Goal: Communication & Community: Answer question/provide support

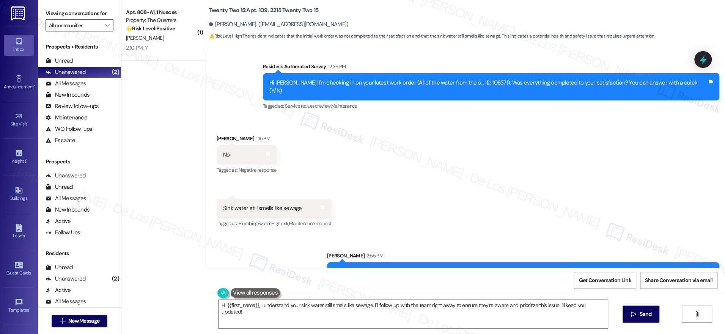
scroll to position [266, 0]
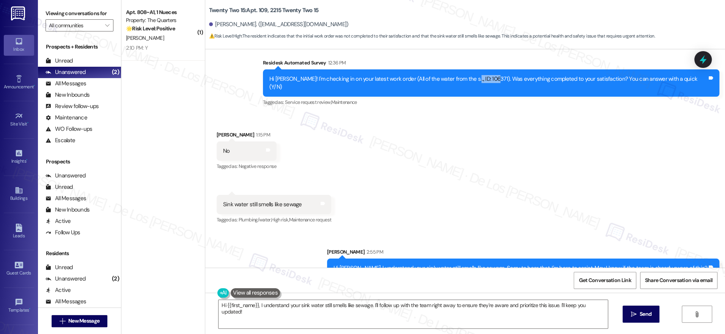
drag, startPoint x: 507, startPoint y: 69, endPoint x: 484, endPoint y: 70, distance: 23.6
click at [484, 75] on div "Hi [PERSON_NAME]! I'm checking in on your latest work order (All of the water f…" at bounding box center [488, 83] width 438 height 16
copy div "ID: 106371)"
click at [469, 320] on textarea "Hi {{first_name}}, I understand your sink water still smells like sewage. I'll …" at bounding box center [412, 314] width 389 height 28
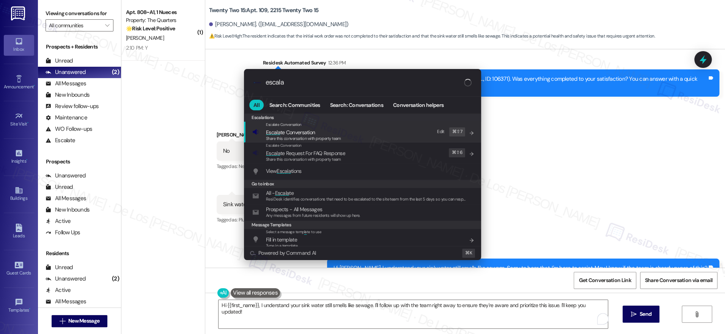
type input "escala"
click at [334, 131] on span "Escala te Conversation" at bounding box center [303, 132] width 75 height 8
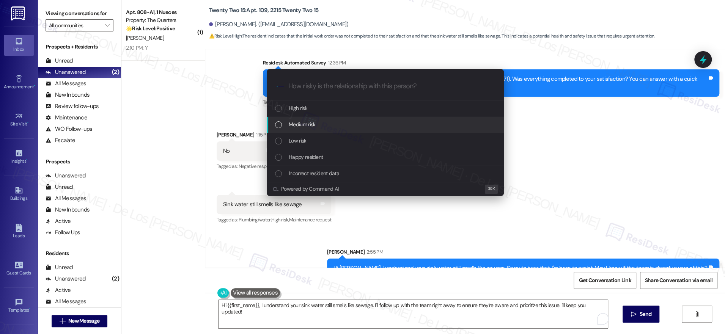
click at [323, 124] on div "Medium risk" at bounding box center [386, 124] width 222 height 8
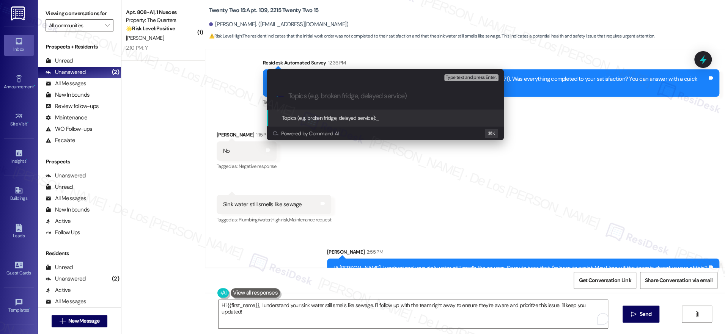
type input "W"
paste input "ID: 106371)"
click at [334, 95] on input "Follow-up on ID: 106371)" at bounding box center [388, 96] width 200 height 8
click at [429, 98] on input "Follow-up on Work order 106371 - sink water still smell" at bounding box center [388, 96] width 200 height 8
click at [461, 96] on input "Follow-up on Work order 106371 - sink water still has smell" at bounding box center [388, 96] width 200 height 8
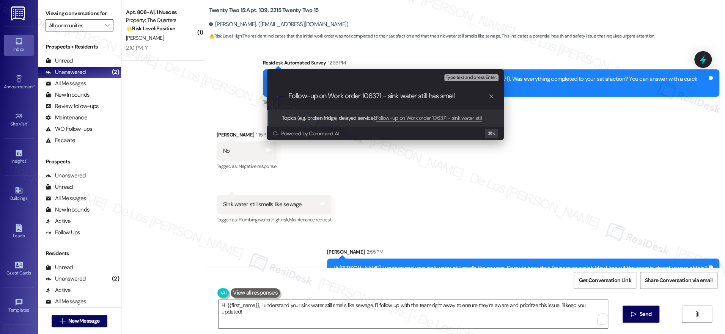
click at [463, 96] on input "Follow-up on Work order 106371 - sink water still has smell" at bounding box center [388, 96] width 200 height 8
click at [440, 96] on input "Follow-up on Work order 106371 - sink water still has smell" at bounding box center [388, 96] width 200 height 8
type input "Follow-up on Work order 106371 - sink water still has bad smell"
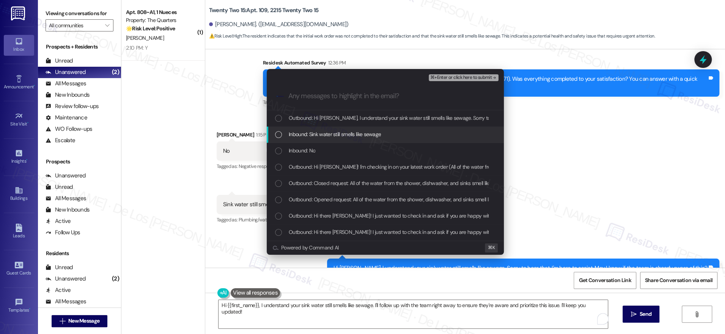
drag, startPoint x: 398, startPoint y: 136, endPoint x: 385, endPoint y: 147, distance: 17.5
click at [398, 136] on div "Inbound: Sink water still smells like sewage" at bounding box center [386, 134] width 222 height 8
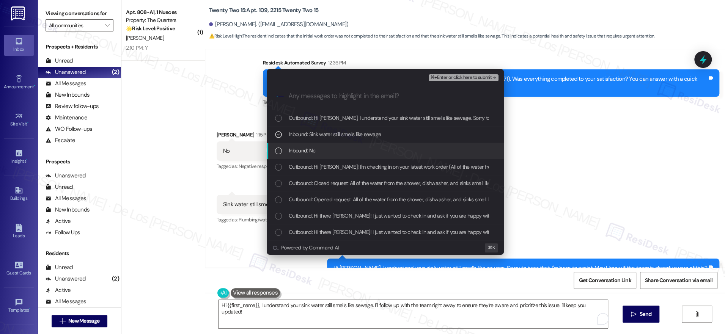
drag, startPoint x: 381, startPoint y: 151, endPoint x: 413, endPoint y: 118, distance: 45.6
click at [381, 151] on div "Inbound: No" at bounding box center [386, 150] width 222 height 8
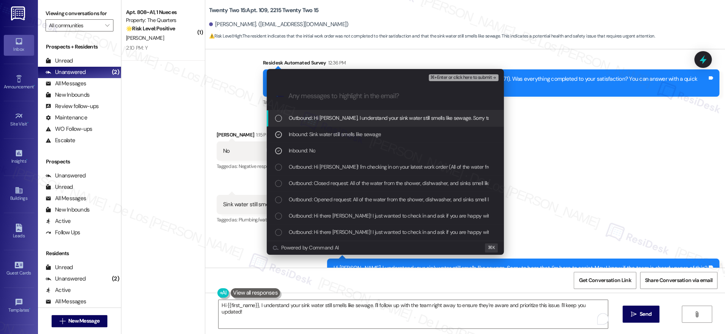
click at [469, 77] on span "⌘+Enter or click here to submit" at bounding box center [460, 77] width 61 height 5
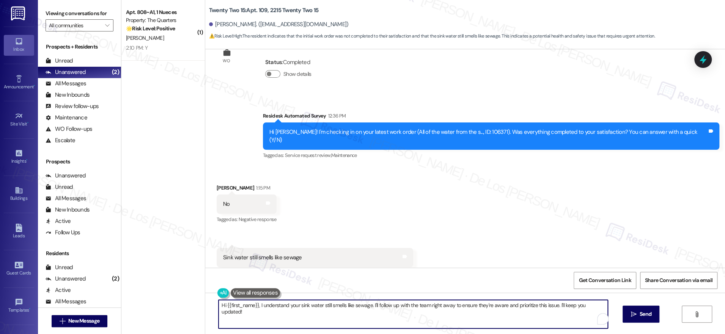
scroll to position [278, 0]
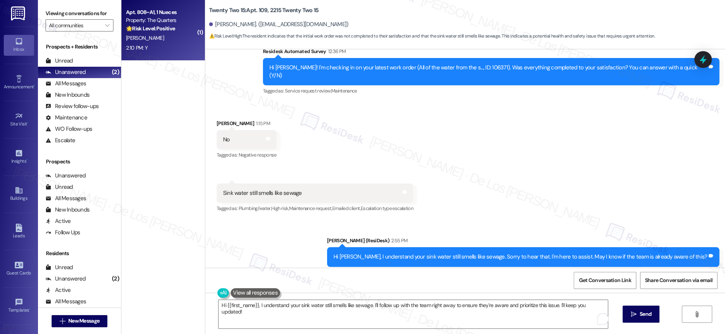
click at [168, 47] on div "2:10 PM: Y 2:10 PM: Y" at bounding box center [161, 47] width 72 height 9
type textarea "Hi {{first_name}}, I understand your sink water still smells like sewage. I'll …"
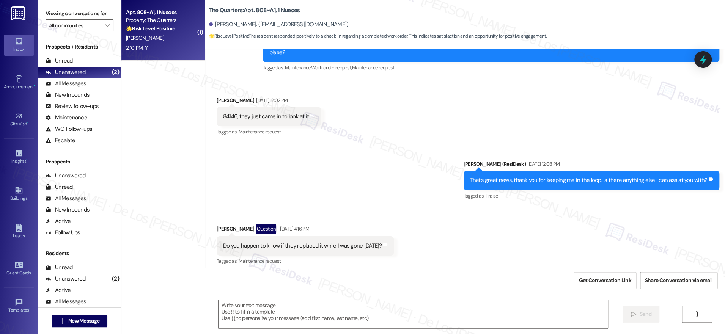
type textarea "Fetching suggested responses. Please feel free to read through the conversation…"
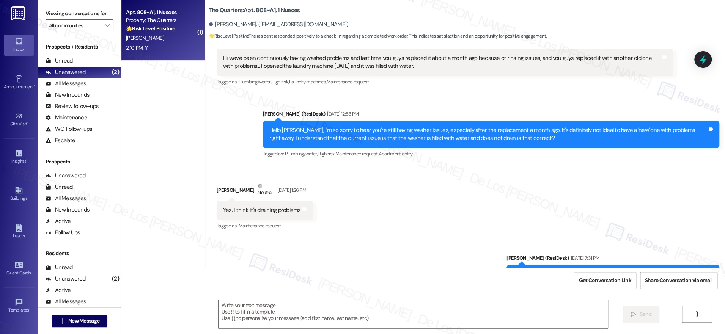
scroll to position [1596, 0]
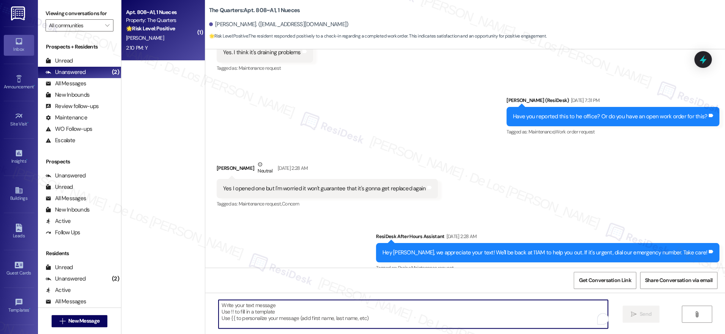
click at [344, 313] on textarea "To enrich screen reader interactions, please activate Accessibility in Grammarl…" at bounding box center [412, 314] width 389 height 28
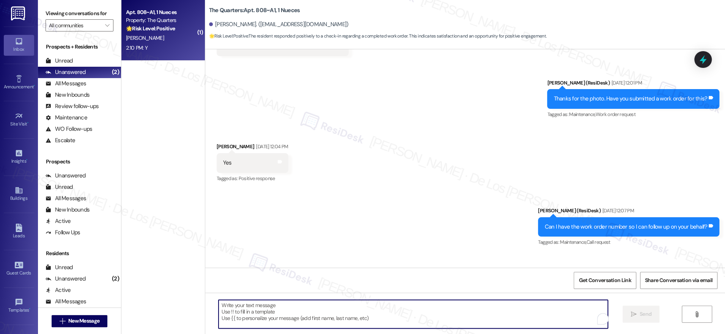
scroll to position [3798, 0]
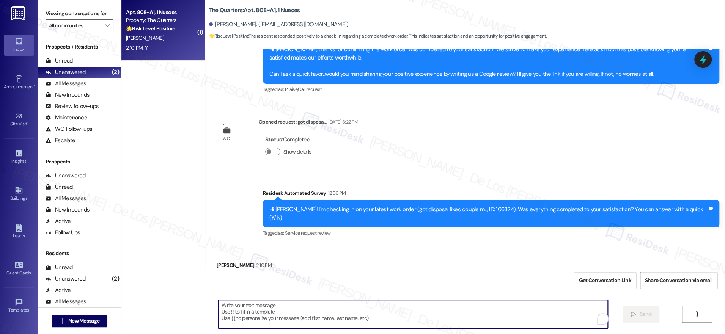
paste textarea "I'm glad to know you're satisfied with your recent work order. If I may ask..ov…"
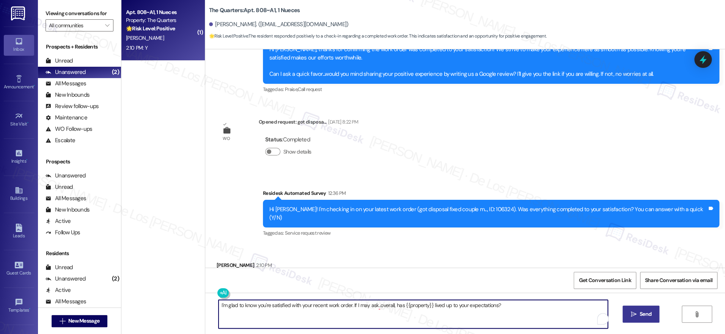
type textarea "I'm glad to know you're satisfied with your recent work order. If I may ask..ov…"
click at [639, 312] on span "Send" at bounding box center [645, 314] width 12 height 8
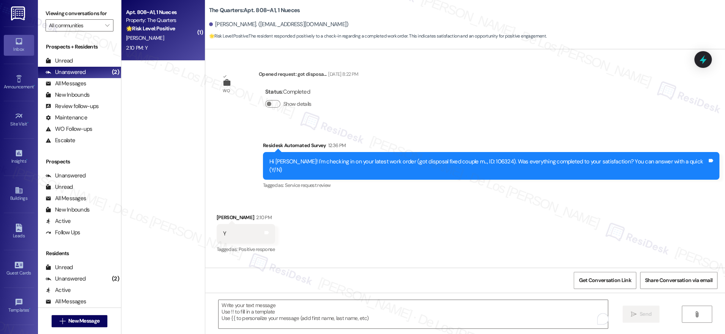
scroll to position [3851, 0]
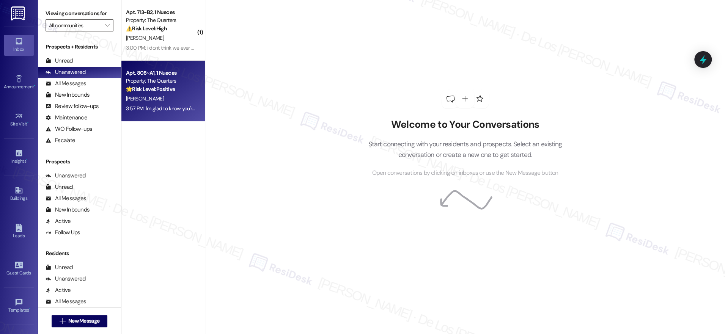
click at [180, 91] on div "🌟 Risk Level: Positive The resident responded positively to a check-in regardin…" at bounding box center [161, 89] width 70 height 8
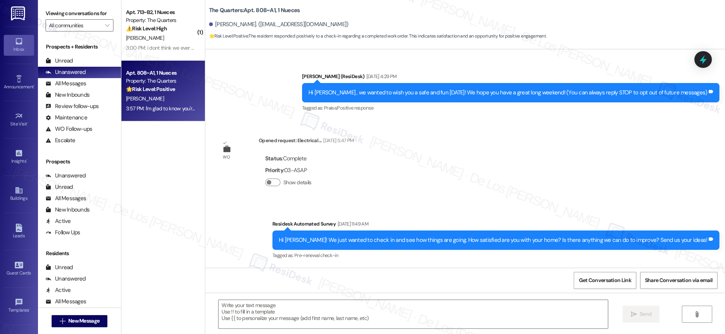
scroll to position [3862, 0]
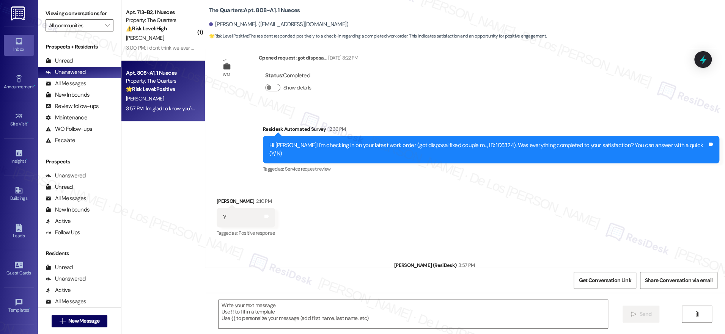
type textarea "Fetching suggested responses. Please feel free to read through the conversation…"
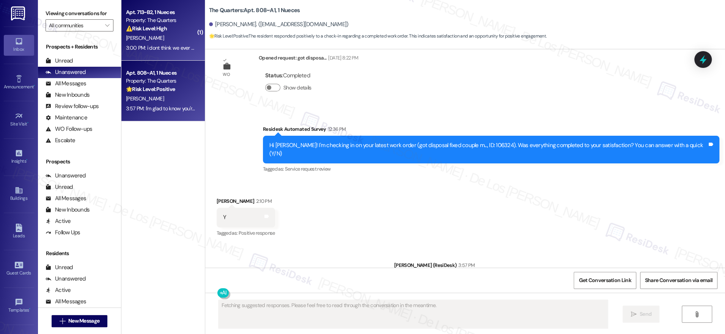
click at [154, 31] on strong "⚠️ Risk Level: High" at bounding box center [146, 28] width 41 height 7
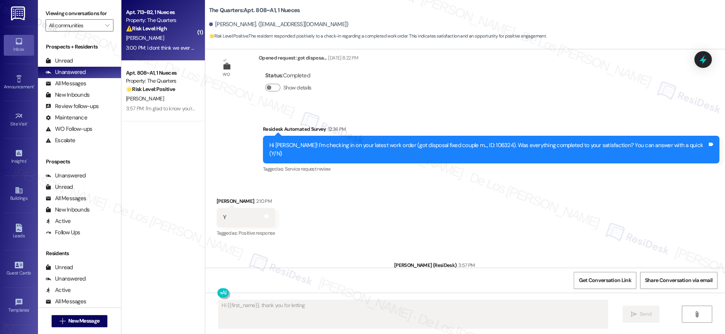
scroll to position [304, 0]
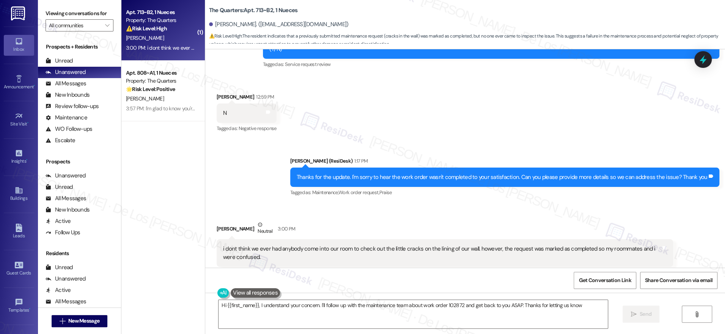
type textarea "Hi {{first_name}}, I understand your concern. I'll follow up with the maintenan…"
click at [270, 309] on textarea "Hi {{first_name}}, I understand your concern. I'll follow up with the maintenan…" at bounding box center [412, 314] width 389 height 28
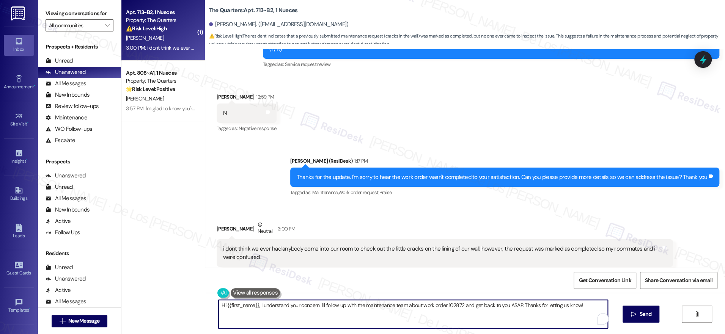
click at [270, 309] on textarea "Hi {{first_name}}, I understand your concern. I'll follow up with the maintenan…" at bounding box center [412, 314] width 389 height 28
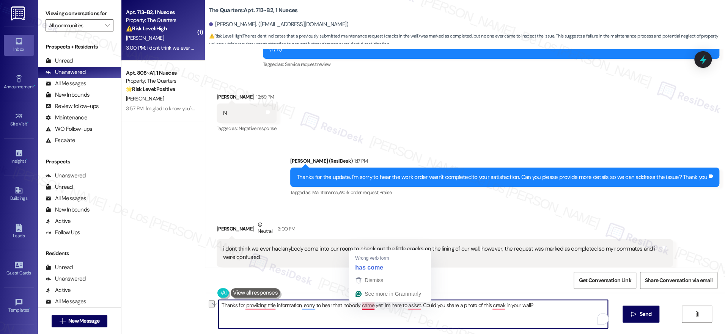
paste textarea "sharing this information, and I’m sorry to hear that no one has come by yet. I’…"
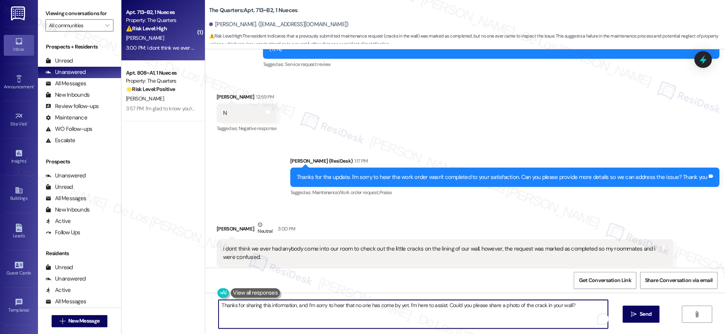
click at [584, 309] on textarea "Thanks for sharing this information, and I’m sorry to hear that no one has come…" at bounding box center [412, 314] width 389 height 28
type textarea "Thanks for sharing this information, and I’m sorry to hear that no one has come…"
click at [634, 311] on span " Send" at bounding box center [641, 314] width 24 height 8
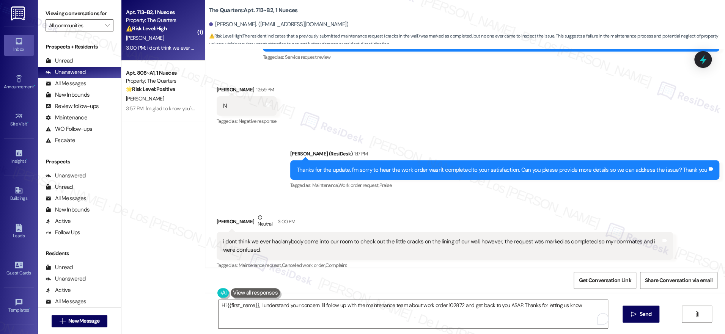
type textarea "Hi {{first_name}}, I understand your concern. I'll follow up with the maintenan…"
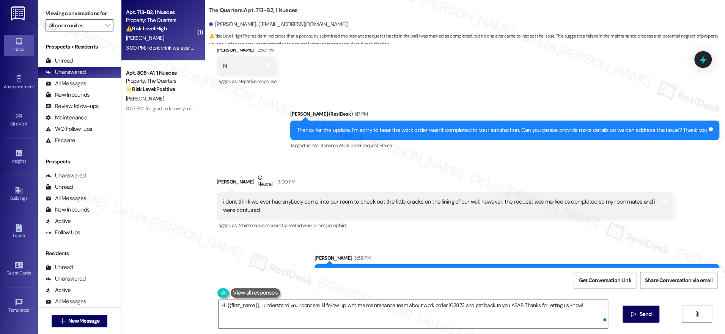
scroll to position [357, 0]
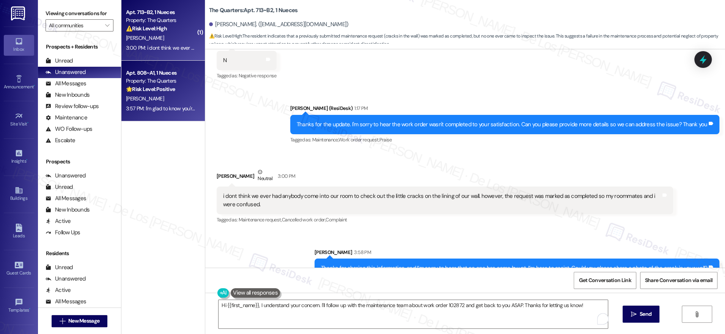
click at [170, 88] on div "🌟 Risk Level: Positive The resident responded positively to a check-in regardin…" at bounding box center [161, 89] width 70 height 8
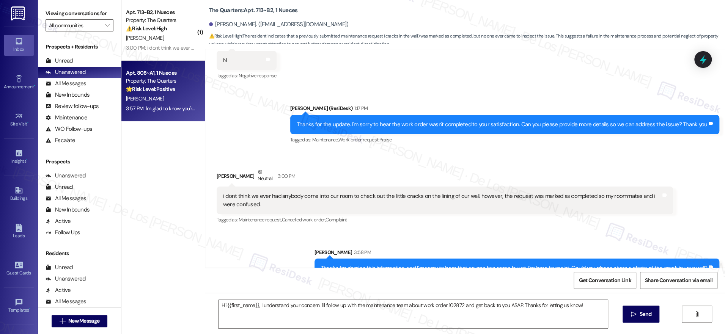
type textarea "Fetching suggested responses. Please feel free to read through the conversation…"
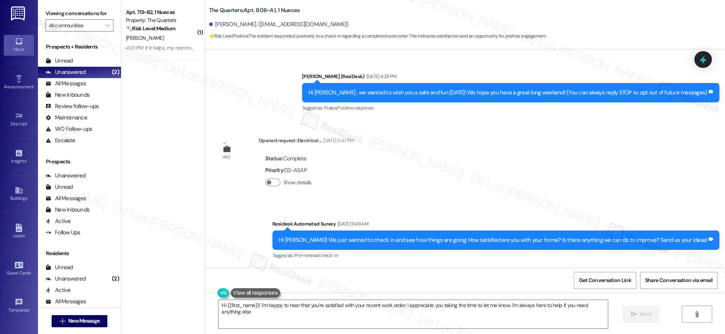
type textarea "Hi {{first_name}}! I'm happy to hear that you're satisfied with your recent wor…"
